Goal: Complete application form: Complete application form

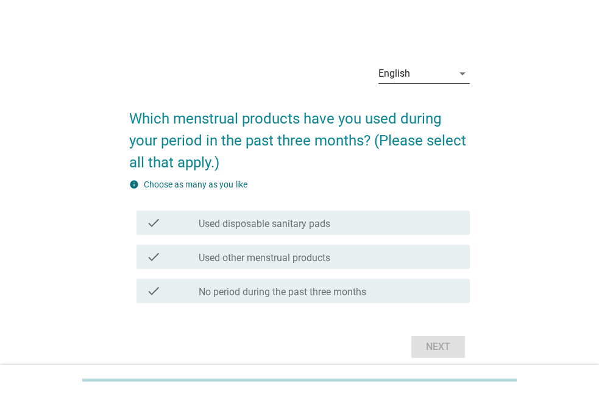
click at [440, 68] on div "English" at bounding box center [415, 73] width 74 height 19
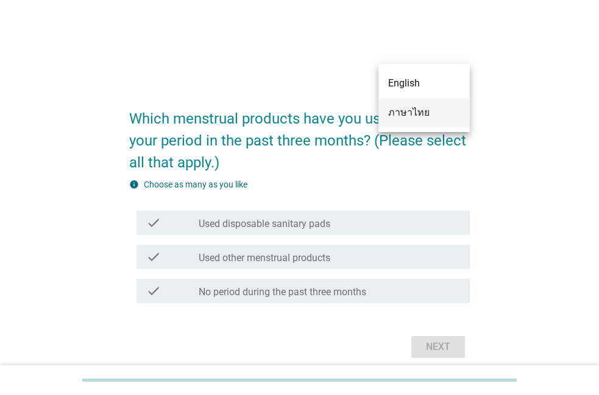
click at [442, 114] on div "ภาษาไทย" at bounding box center [424, 112] width 72 height 15
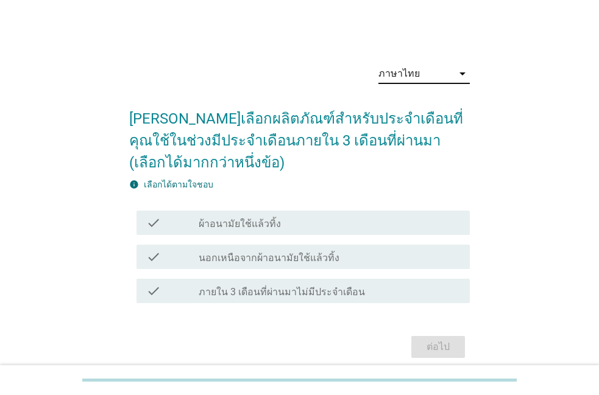
click at [238, 216] on div "check_box_outline_blank ผ้าอนามัยใช้แล้วทิ้ง" at bounding box center [329, 223] width 261 height 15
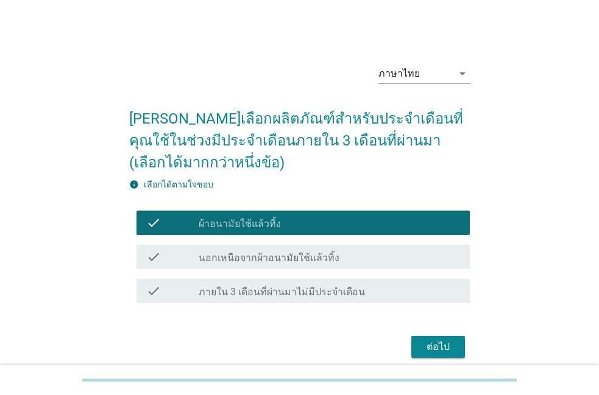
click at [439, 355] on button "ต่อไป" at bounding box center [438, 347] width 54 height 22
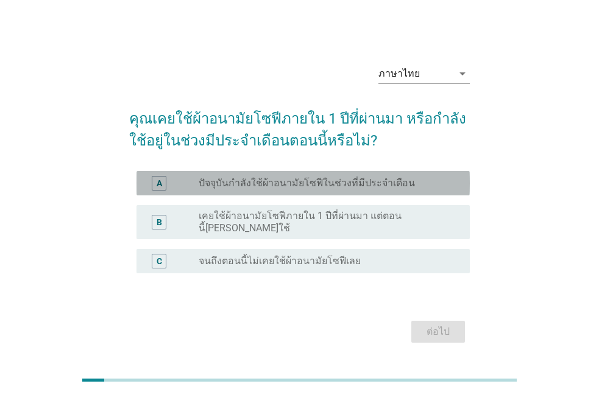
click at [297, 179] on label "ปัจจุบันกำลังใช้ผ้าอนามัยโซฟีในช่วงที่มีประจำเดือน" at bounding box center [307, 183] width 216 height 12
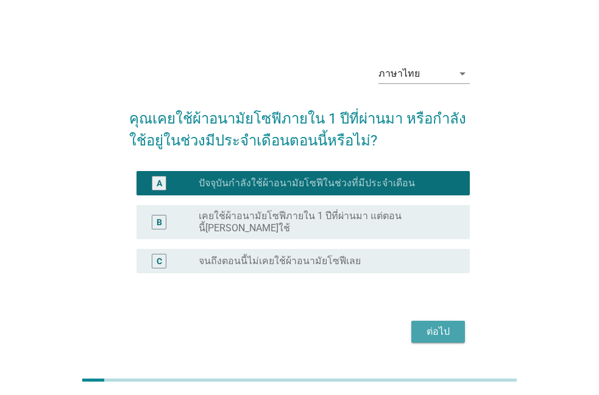
click at [433, 325] on div "ต่อไป" at bounding box center [438, 332] width 34 height 15
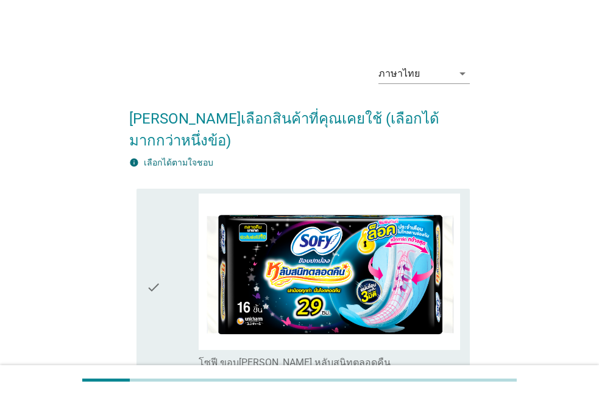
drag, startPoint x: 604, startPoint y: 7, endPoint x: 358, endPoint y: 141, distance: 281.1
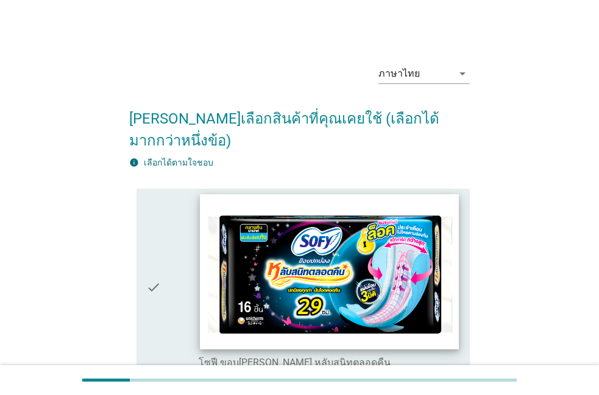
click at [321, 224] on img at bounding box center [329, 271] width 259 height 155
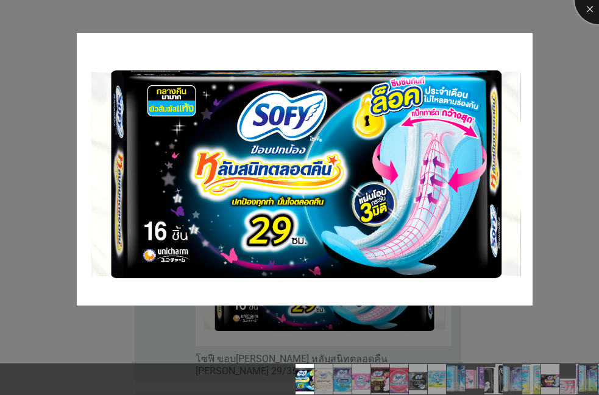
click at [588, 4] on div at bounding box center [599, 0] width 49 height 49
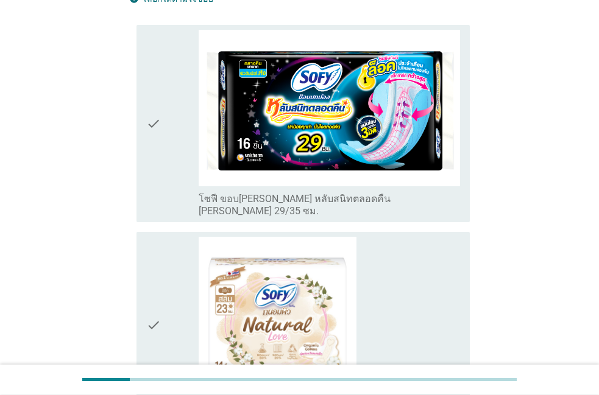
scroll to position [174, 0]
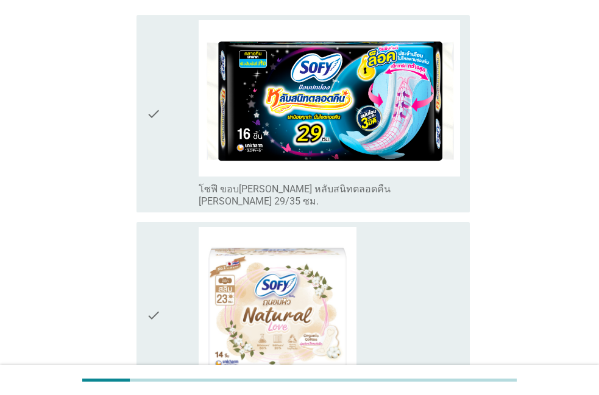
click at [174, 120] on div "check" at bounding box center [172, 114] width 52 height 188
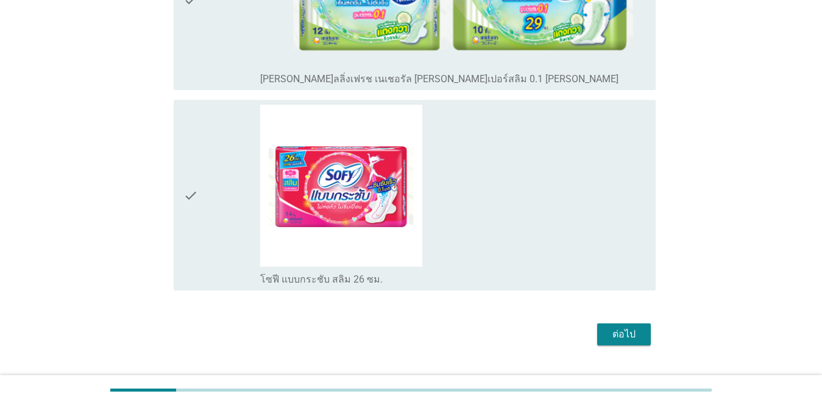
scroll to position [4422, 0]
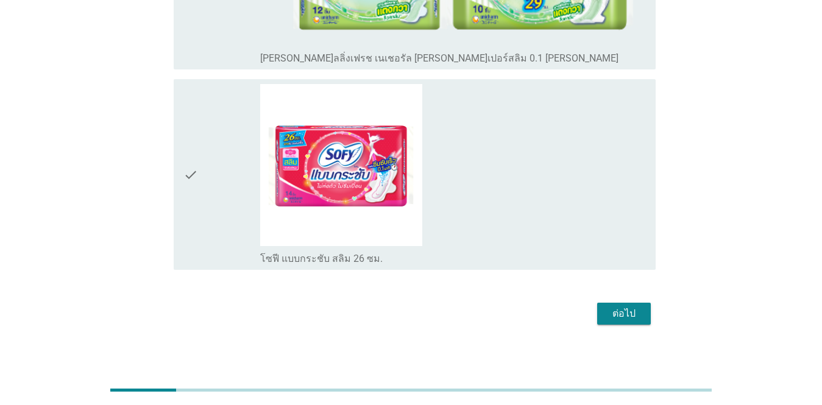
drag, startPoint x: 829, startPoint y: 396, endPoint x: 594, endPoint y: 275, distance: 264.6
click at [598, 306] on div "ต่อไป" at bounding box center [624, 313] width 34 height 15
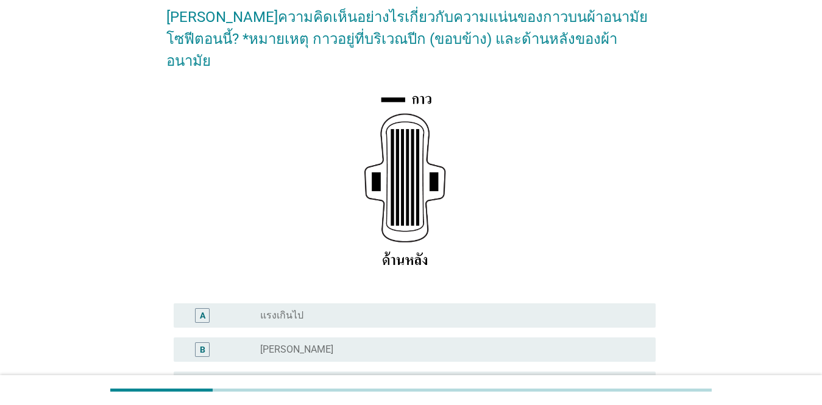
scroll to position [104, 0]
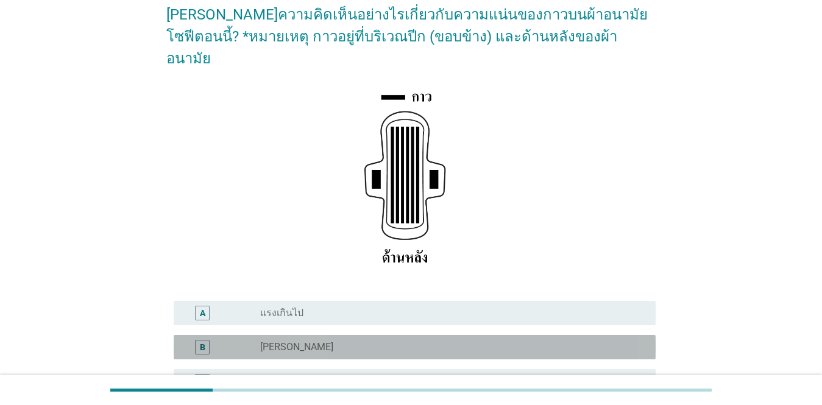
click at [281, 341] on div "radio_button_unchecked [PERSON_NAME]" at bounding box center [448, 347] width 376 height 12
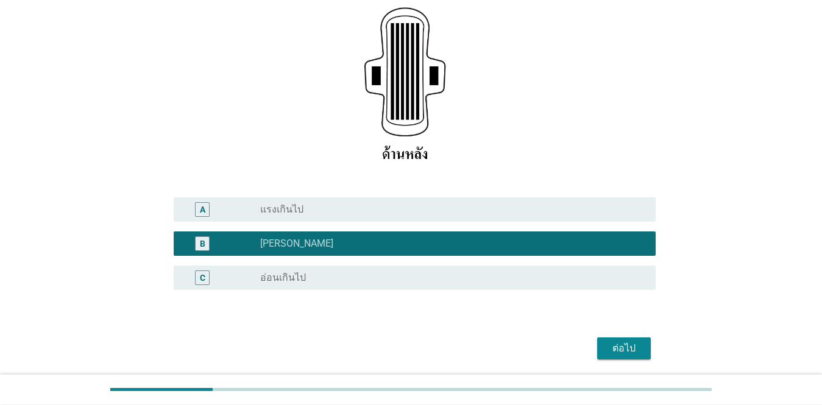
scroll to position [227, 0]
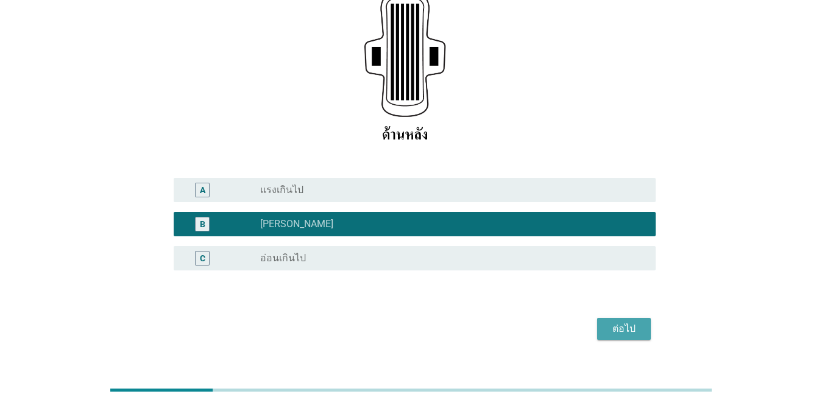
click at [598, 322] on div "ต่อไป" at bounding box center [624, 329] width 34 height 15
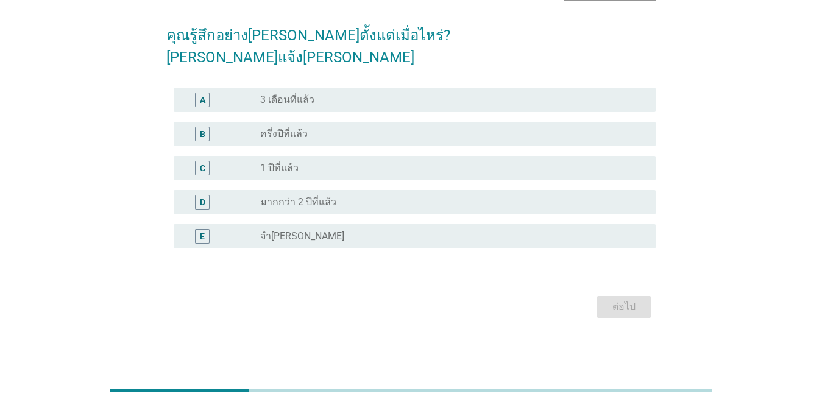
scroll to position [0, 0]
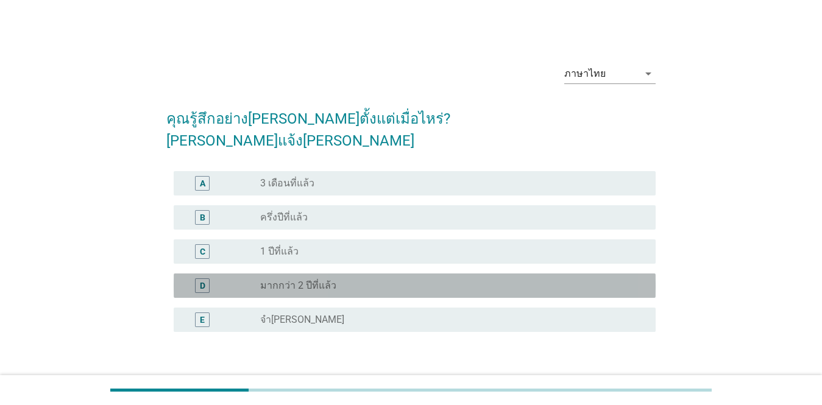
click at [324, 280] on label "มากกว่า 2 ปีที่แล้ว" at bounding box center [298, 286] width 76 height 12
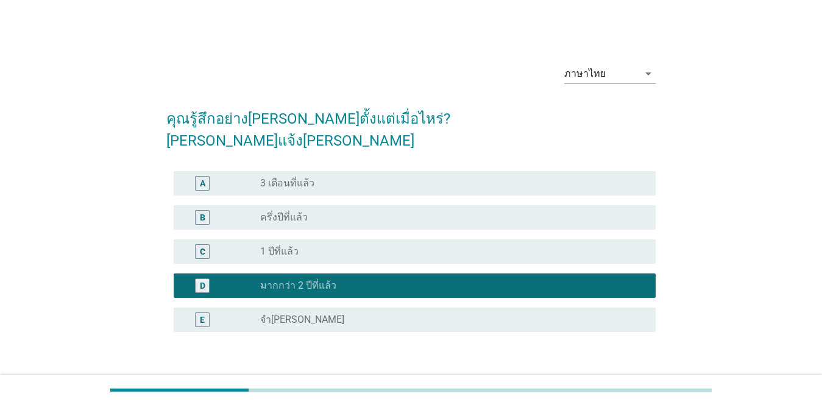
click at [598, 383] on div "ต่อไป" at bounding box center [624, 390] width 34 height 15
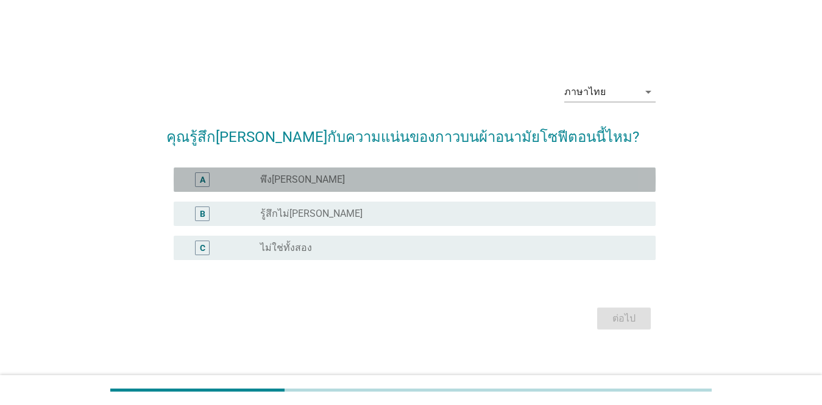
click at [325, 182] on div "radio_button_unchecked พึง[PERSON_NAME]" at bounding box center [448, 180] width 376 height 12
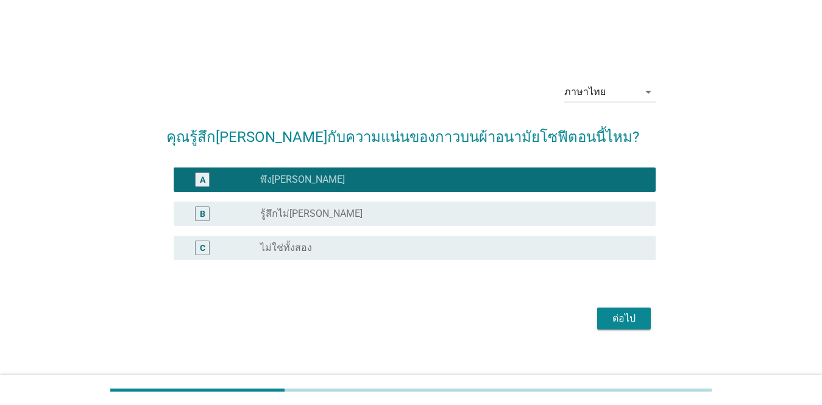
click at [598, 308] on button "ต่อไป" at bounding box center [624, 319] width 54 height 22
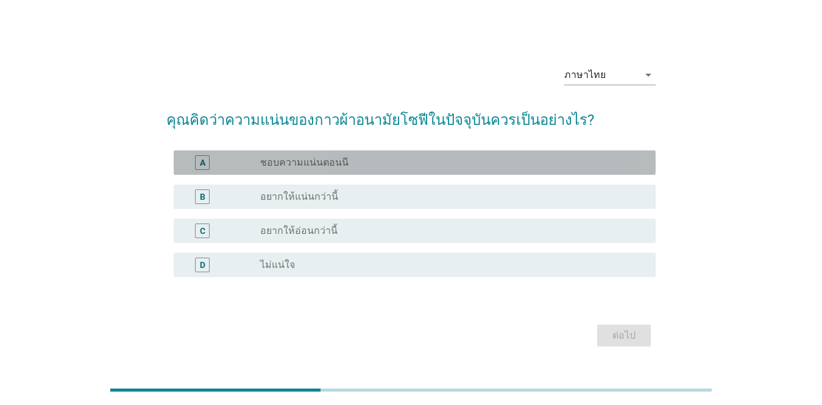
click at [332, 164] on label "ชอบความแน่นตอนนี" at bounding box center [304, 163] width 88 height 12
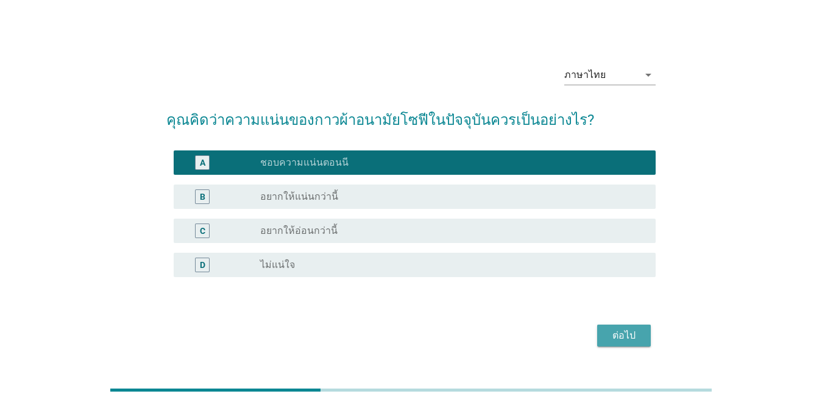
click at [598, 341] on div "ต่อไป" at bounding box center [624, 335] width 34 height 15
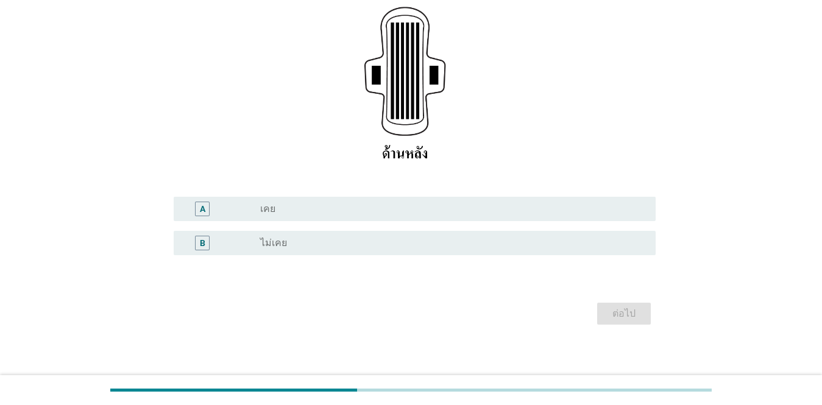
scroll to position [193, 0]
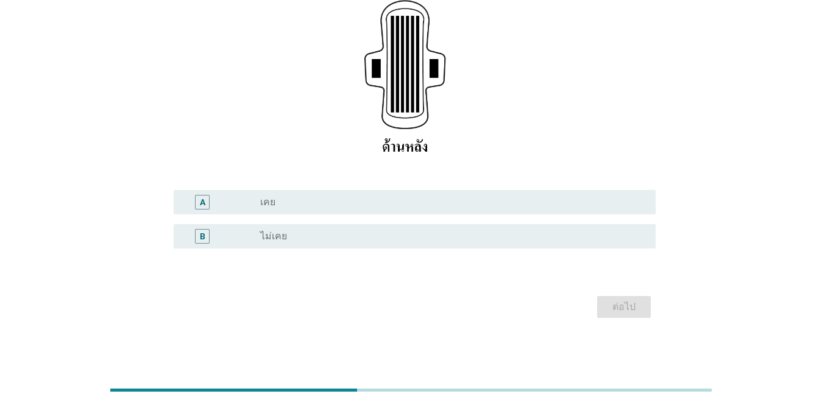
click at [369, 207] on div "radio_button_unchecked เคย" at bounding box center [448, 202] width 376 height 12
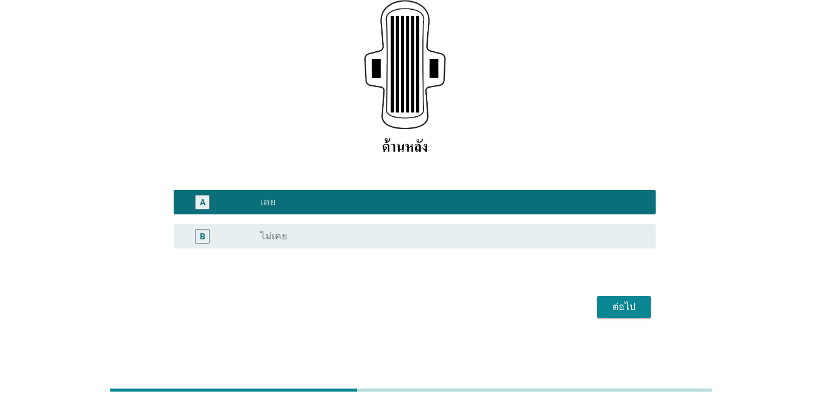
click at [598, 295] on div "ต่อไป" at bounding box center [410, 306] width 489 height 29
click at [598, 299] on button "ต่อไป" at bounding box center [624, 307] width 54 height 22
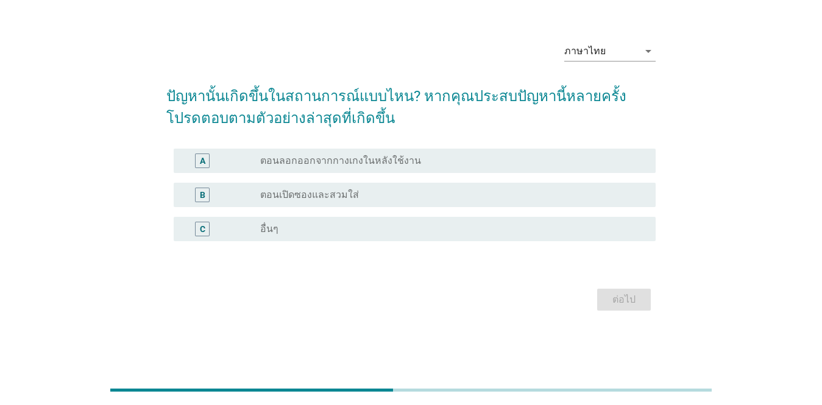
scroll to position [0, 0]
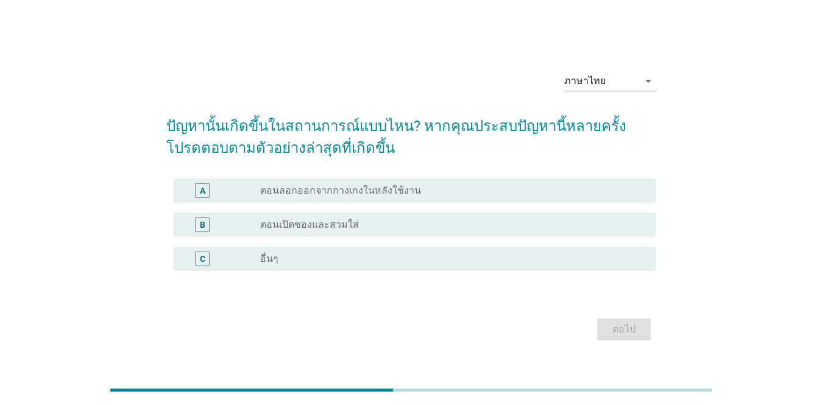
click at [422, 187] on div "radio_button_unchecked ตอนลอกออกจากกางเกงในหลังใช้งาน" at bounding box center [448, 191] width 376 height 12
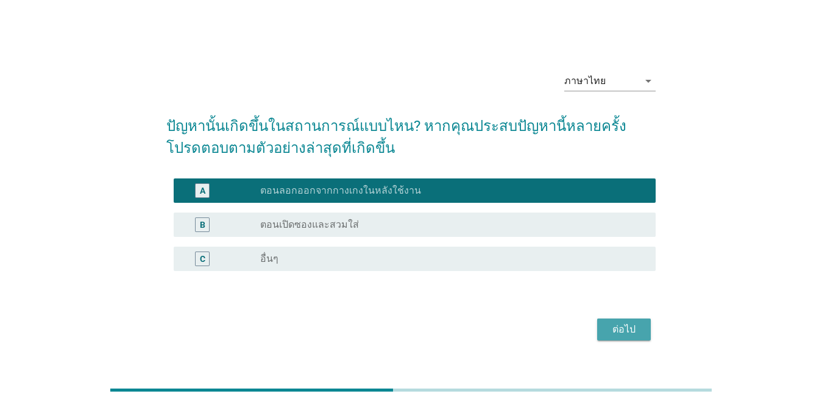
click at [598, 331] on div "ต่อไป" at bounding box center [624, 329] width 34 height 15
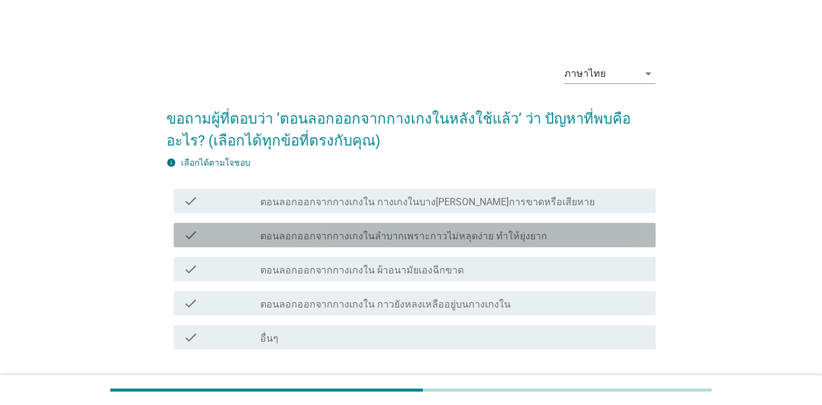
click at [410, 237] on label "ตอนลอกออกจากกางเกงในลำบากเพราะกาวไม่หลุดง่าย ทำให้ยุ่งยาก" at bounding box center [403, 236] width 287 height 12
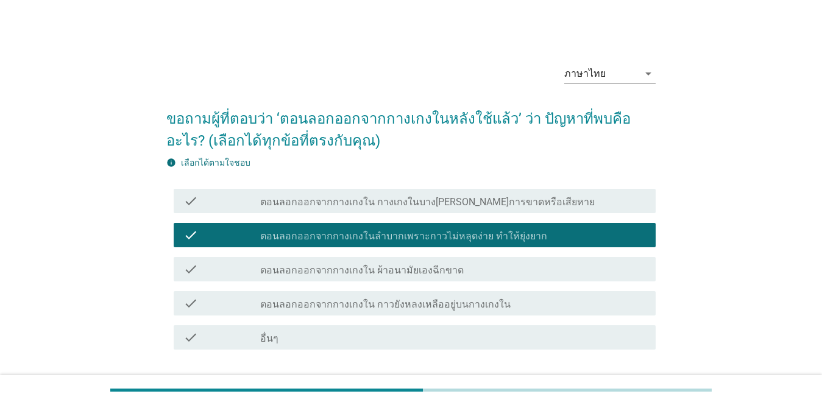
click at [420, 272] on label "ตอนลอกออกจากกางเกงใน ผ้าอนามัยเองฉีกขาด" at bounding box center [361, 270] width 203 height 12
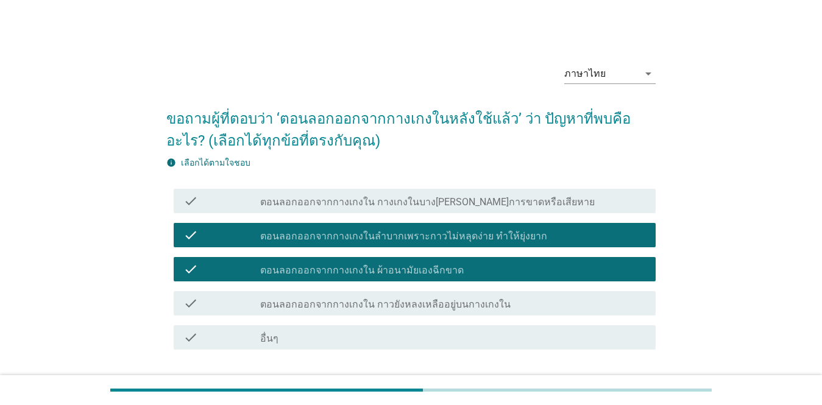
click at [425, 305] on label "ตอนลอกออกจากกางเกงใน กาวยังหลงเหลืออยู่บนกางเกงใน" at bounding box center [385, 305] width 250 height 12
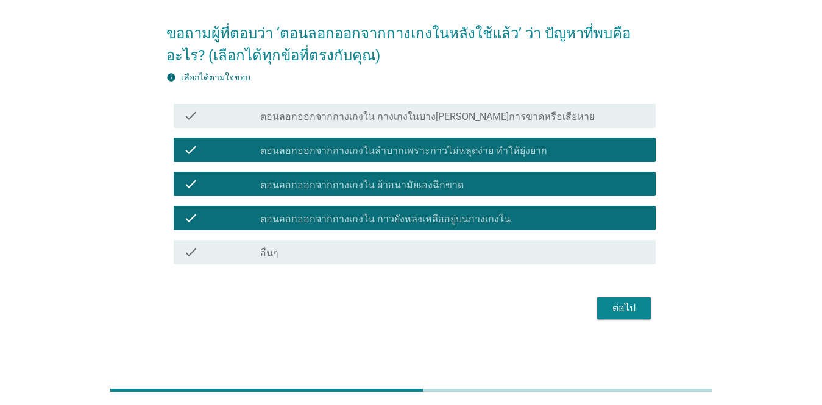
scroll to position [87, 0]
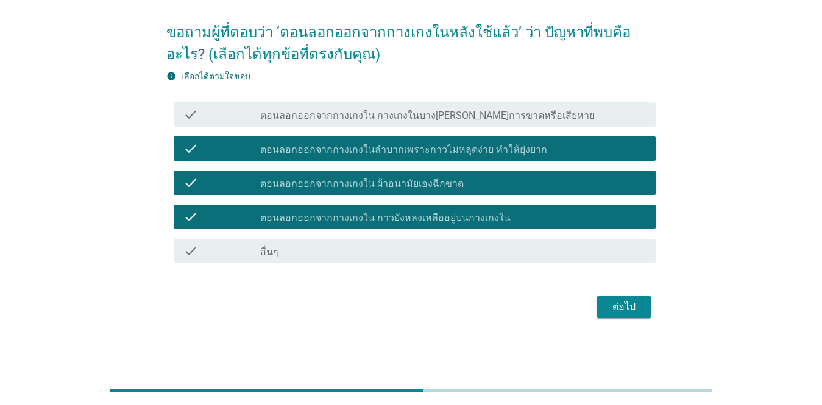
click at [598, 304] on div "ต่อไป" at bounding box center [624, 307] width 34 height 15
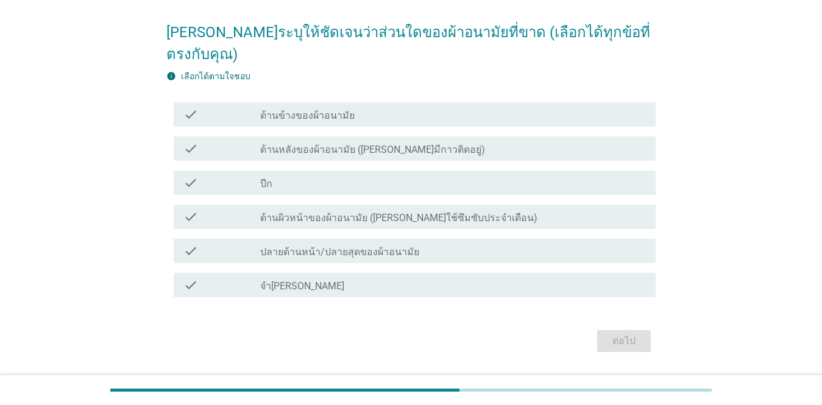
scroll to position [0, 0]
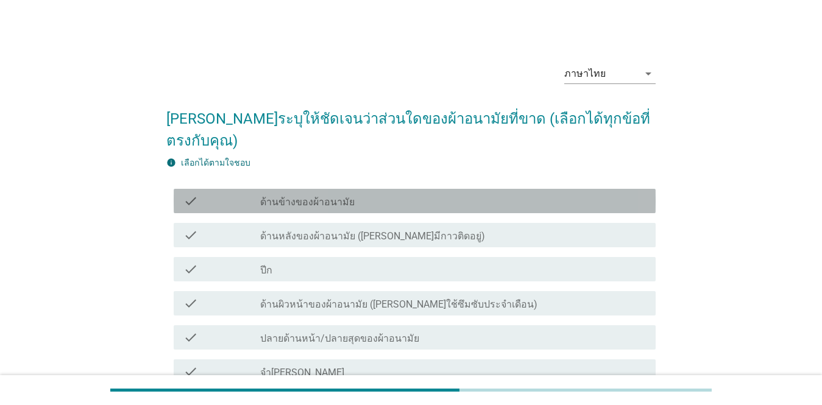
click at [393, 194] on div "check_box_outline_blank ด้านข้างของผ้าอนามัย" at bounding box center [453, 201] width 386 height 15
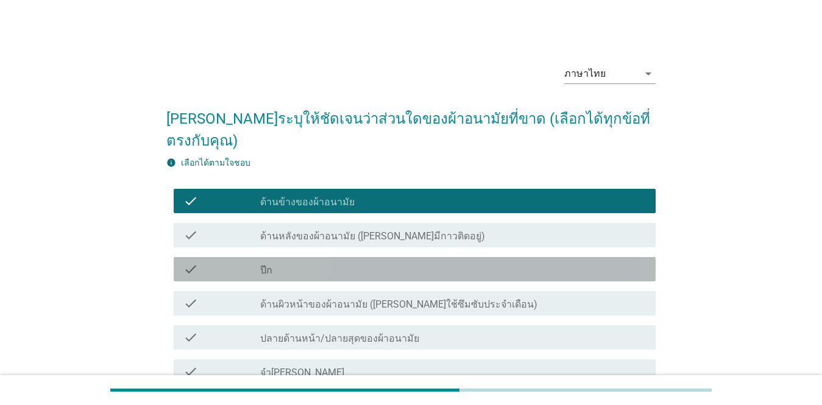
click at [402, 262] on div "check_box_outline_blank ปีก" at bounding box center [453, 269] width 386 height 15
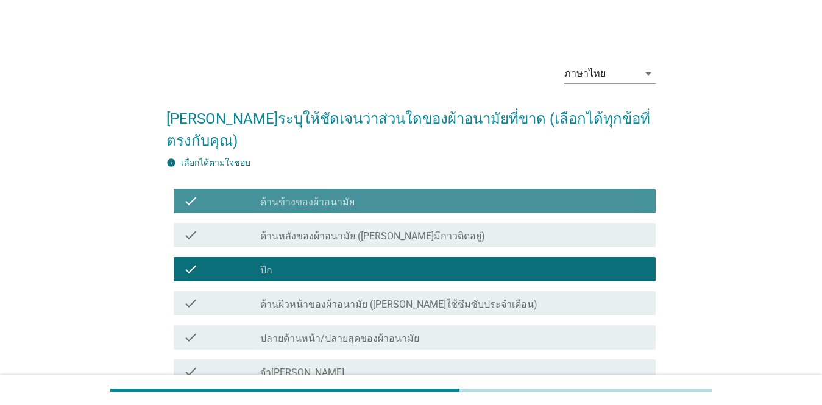
click at [404, 189] on div "check check_box_outline_blank ด้านข้างของผ้าอนามัย" at bounding box center [415, 201] width 482 height 24
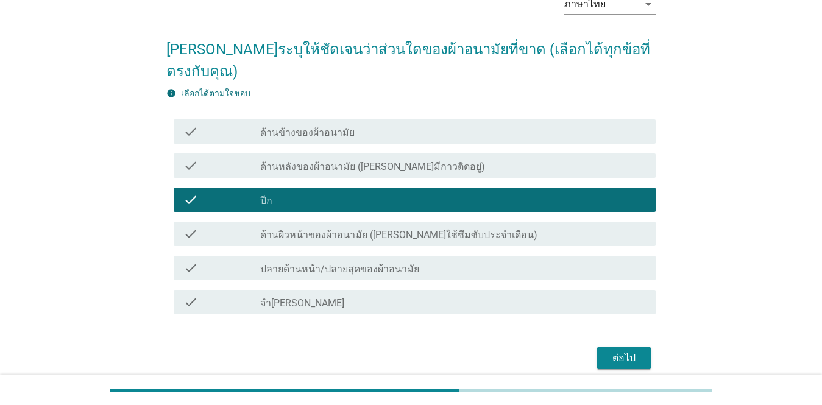
scroll to position [99, 0]
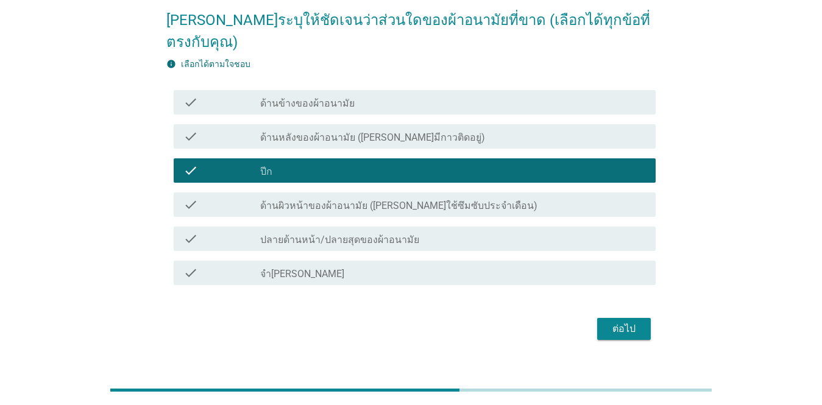
click at [598, 322] on div "ต่อไป" at bounding box center [624, 329] width 34 height 15
click at [598, 314] on div "ต่อไป" at bounding box center [410, 328] width 489 height 29
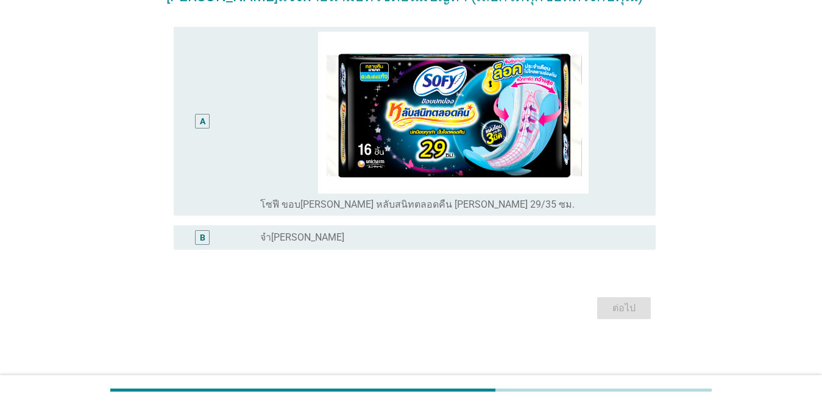
scroll to position [124, 0]
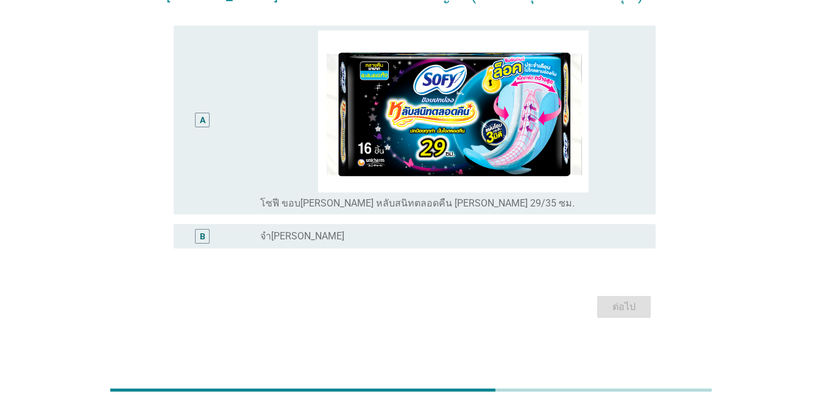
click at [241, 107] on div "A" at bounding box center [221, 119] width 77 height 179
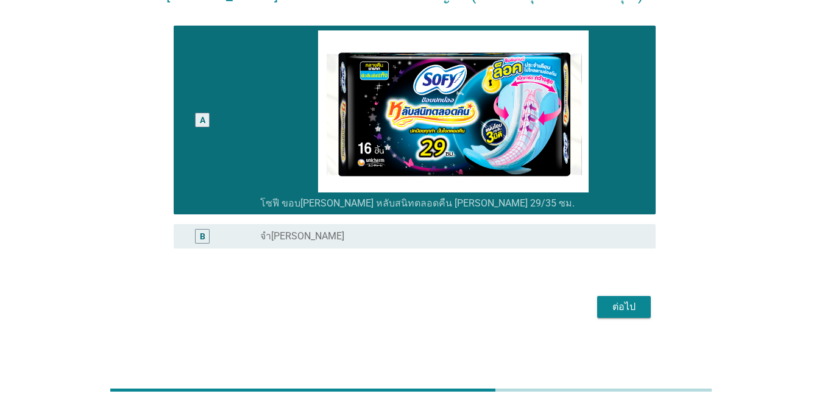
click at [598, 305] on div "ต่อไป" at bounding box center [624, 307] width 34 height 15
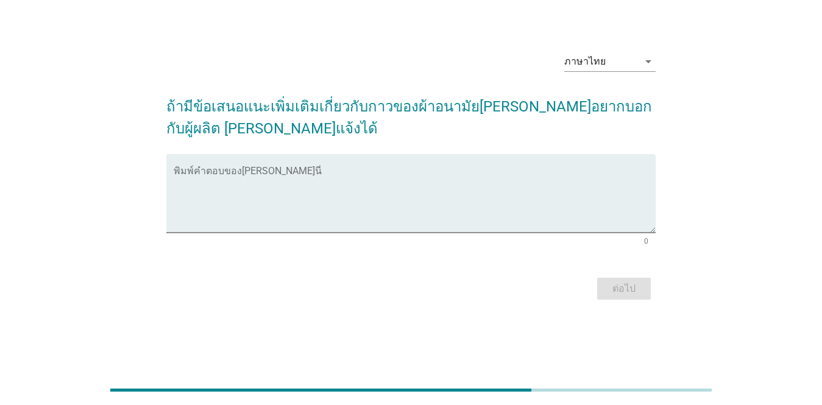
scroll to position [0, 0]
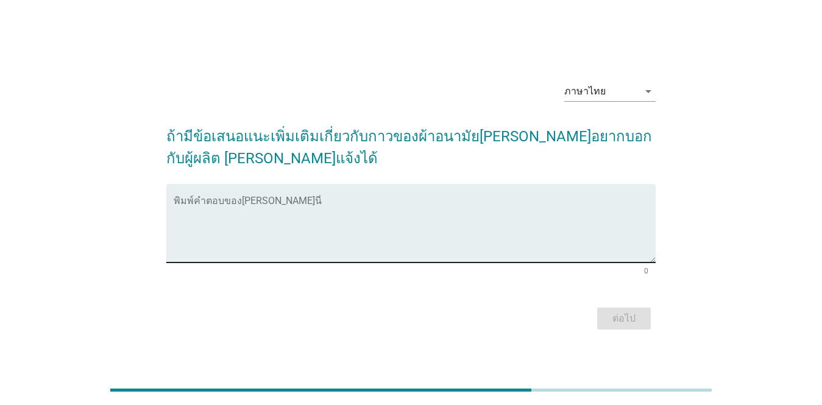
click at [368, 224] on textarea "พิมพ์คำตอบของคุณ ที่นี่" at bounding box center [415, 231] width 482 height 64
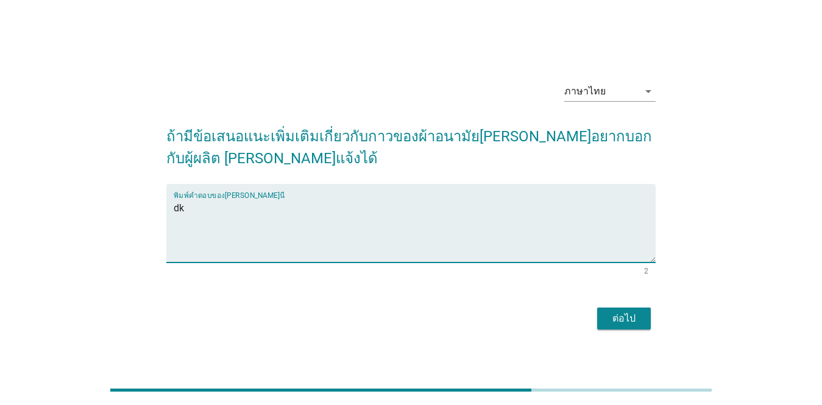
type textarea "d"
click at [367, 224] on textarea "กาวติดแน่นเกิน" at bounding box center [415, 231] width 482 height 64
click at [366, 224] on textarea "กาวติดแน่นเกินจนทำให้" at bounding box center [415, 231] width 482 height 64
click at [366, 224] on textarea "กาวติดแน่นเกินจนทำให้แผ่นผ" at bounding box center [415, 231] width 482 height 64
click at [364, 224] on textarea "กาวติดแน่นเกินจนทำให้ปีกผ้าอนามัย" at bounding box center [415, 231] width 482 height 64
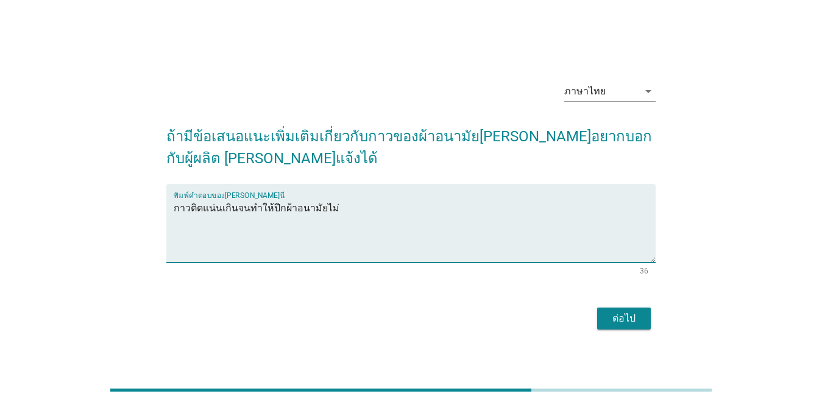
click at [364, 224] on textarea "กาวติดแน่นเกินจนทำให้ปีกผ้าอนามัยไม่" at bounding box center [415, 231] width 482 height 64
click at [364, 224] on textarea "กาวติดแน่นเกินจนทำให้ปีกผ้าอนามัยไม่ห" at bounding box center [415, 231] width 482 height 64
click at [364, 224] on textarea "ล" at bounding box center [415, 231] width 482 height 64
type textarea "ลึ"
click at [364, 224] on textarea "ลึ" at bounding box center [415, 231] width 482 height 64
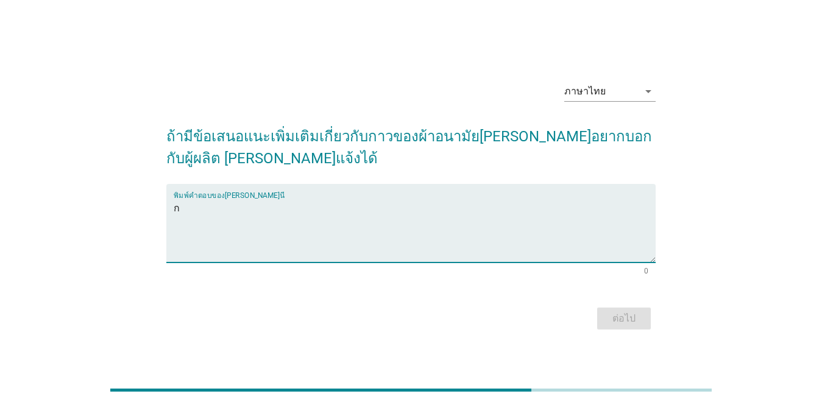
click at [364, 224] on textarea "ก" at bounding box center [415, 231] width 482 height 64
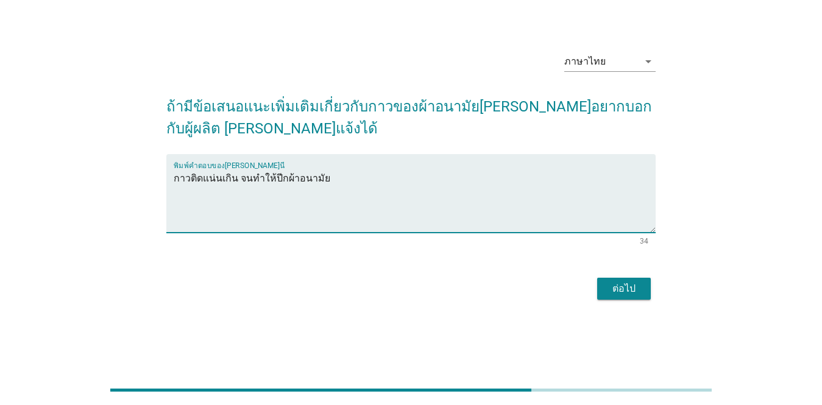
drag, startPoint x: 361, startPoint y: 225, endPoint x: 158, endPoint y: 429, distance: 287.8
click at [174, 233] on textarea "กาวติดแน่นเกิน จนทำให้ปีกผ้าอนามัย" at bounding box center [415, 201] width 482 height 64
type textarea "ห"
type textarea "กาวติดแน่นเกิน ทำให้ปีกผ้าอนามัยยังติดที่กางเกงชั้นใน แล้วแกะแล้วแกะอีกออกยาก"
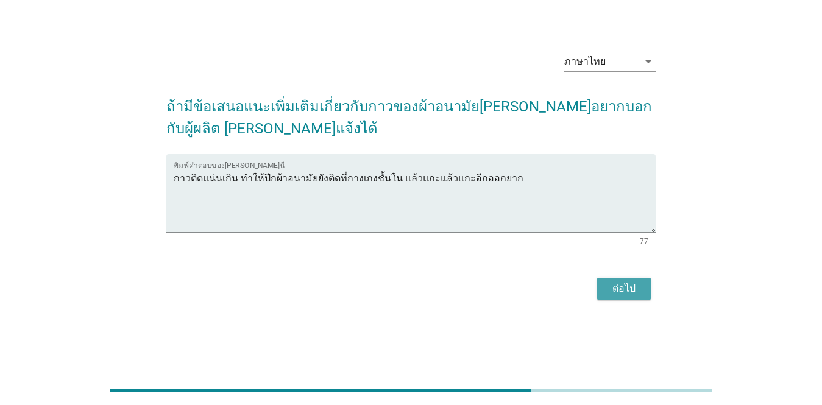
click at [598, 296] on div "ต่อไป" at bounding box center [624, 288] width 34 height 15
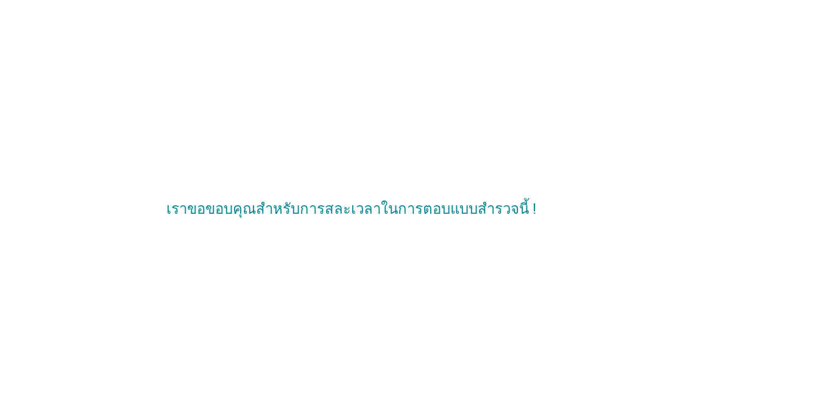
scroll to position [0, 0]
